Goal: Register for event/course

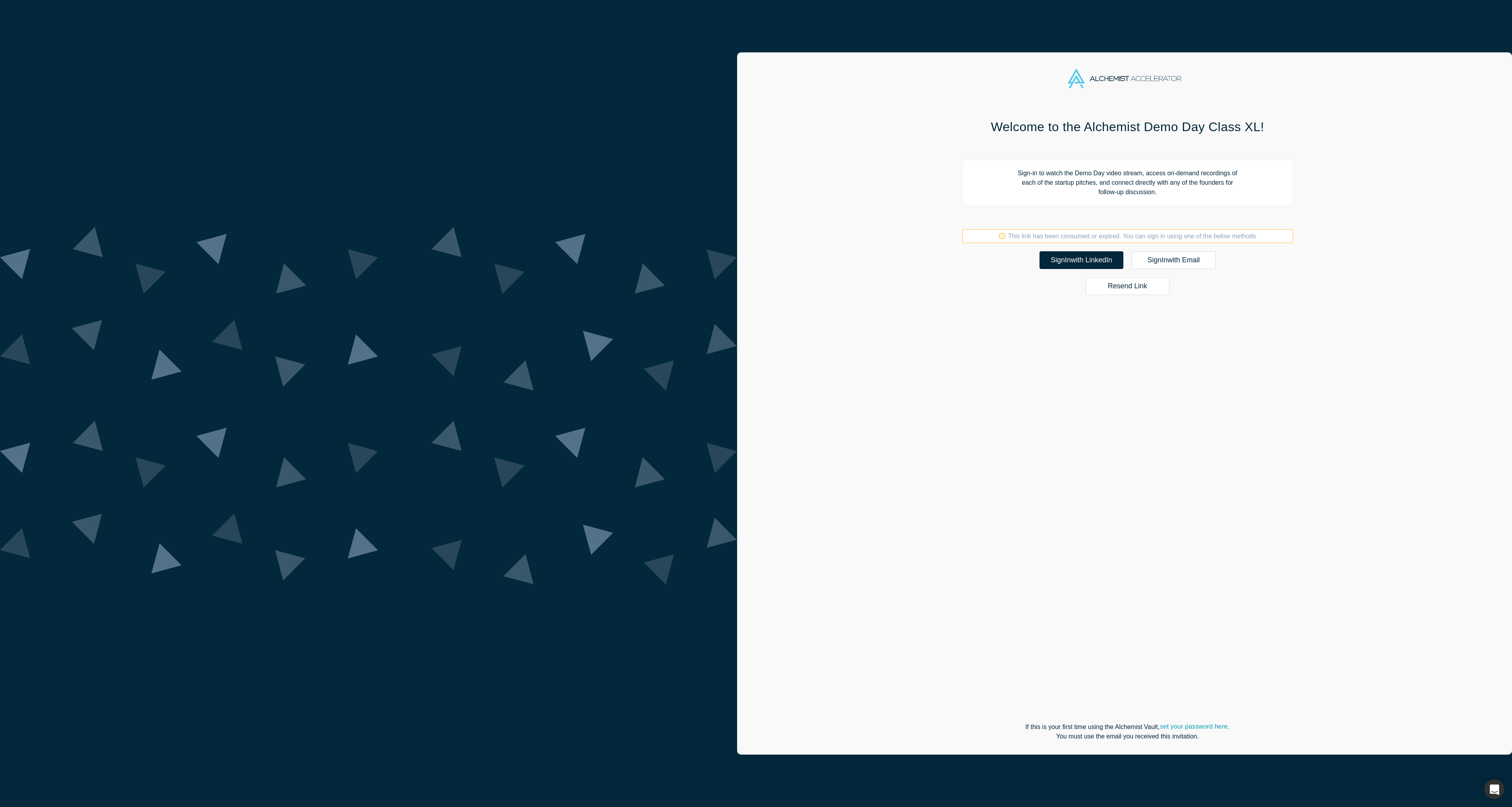
click at [1085, 291] on button "Resend Link" at bounding box center [1127, 286] width 84 height 18
click at [1085, 239] on button "Attend Demo Day" at bounding box center [1127, 238] width 84 height 18
drag, startPoint x: 836, startPoint y: 347, endPoint x: 722, endPoint y: 379, distance: 118.4
click at [963, 379] on div "Welcome to the Alchemist Demo Day Class XL! Sign-in to watch the Demo Day video…" at bounding box center [1128, 428] width 331 height 641
click at [1085, 288] on button "Resend Link" at bounding box center [1127, 286] width 84 height 18
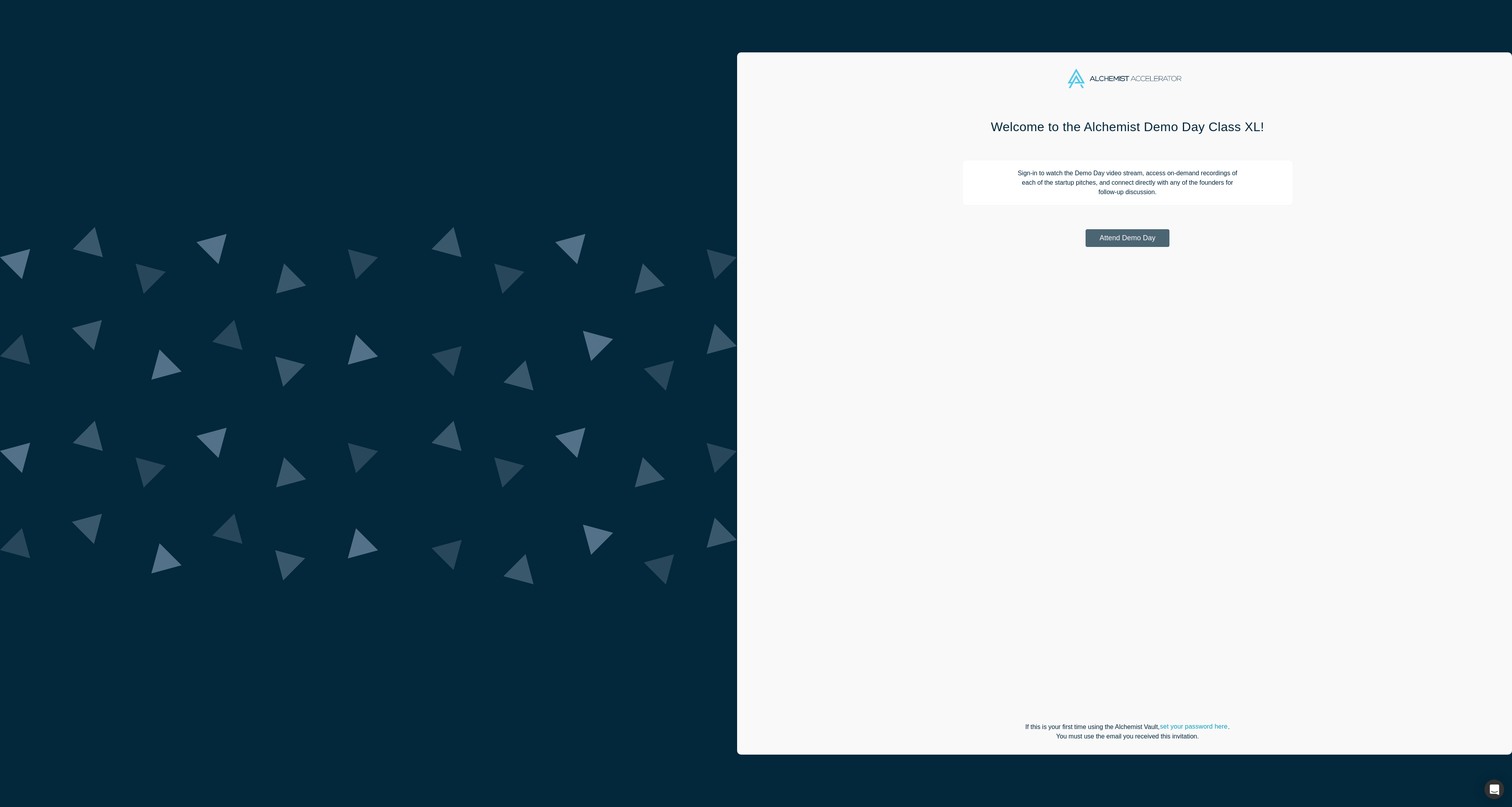
click at [1085, 237] on button "Attend Demo Day" at bounding box center [1127, 238] width 84 height 18
